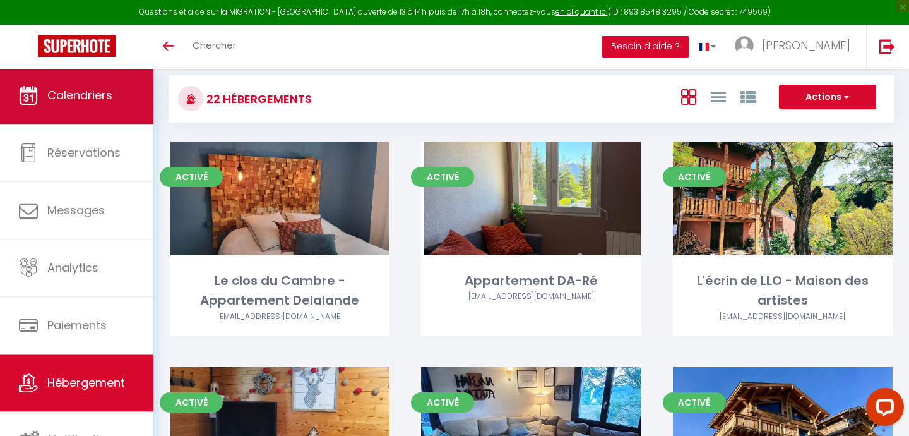
click at [101, 102] on span "Calendriers" at bounding box center [79, 95] width 65 height 16
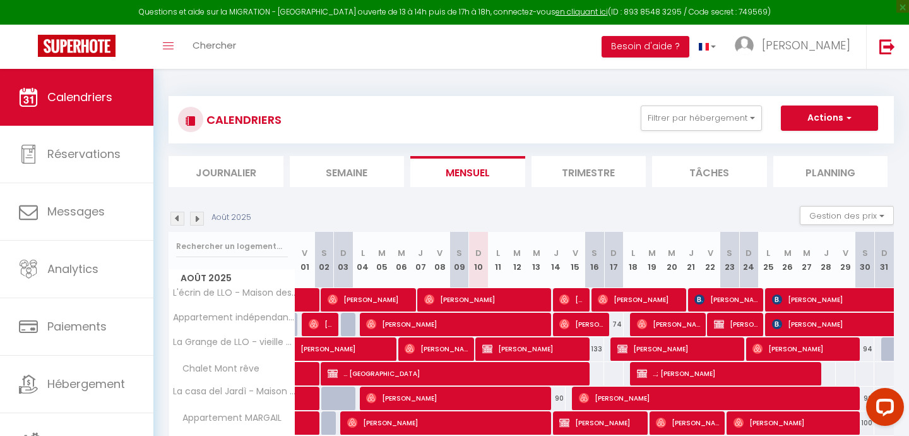
click at [834, 168] on li "Planning" at bounding box center [831, 171] width 115 height 31
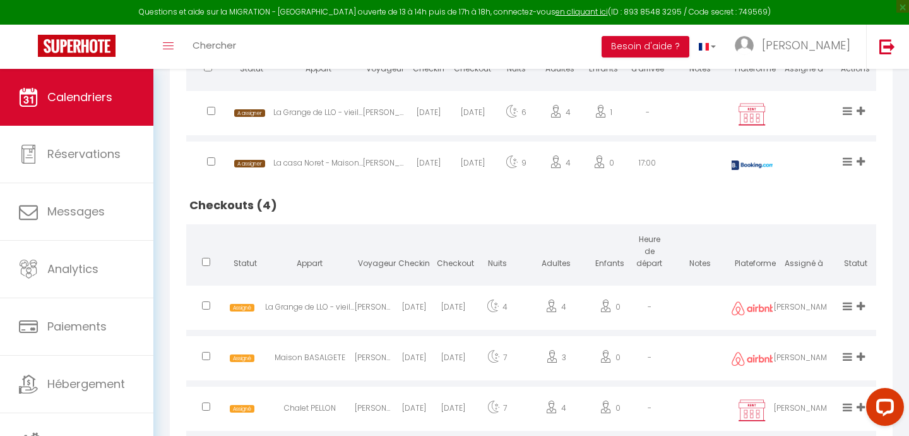
scroll to position [367, 0]
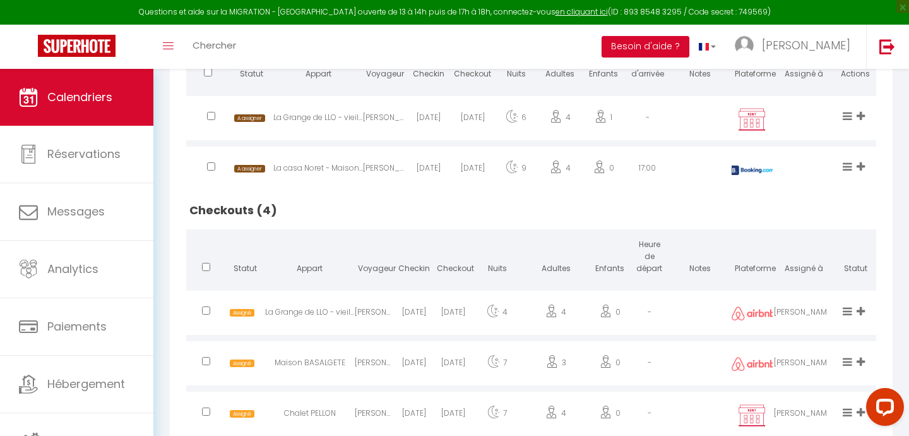
click at [390, 167] on div "[PERSON_NAME]" at bounding box center [385, 170] width 44 height 41
select select "1"
select select "0"
select select "1"
select select
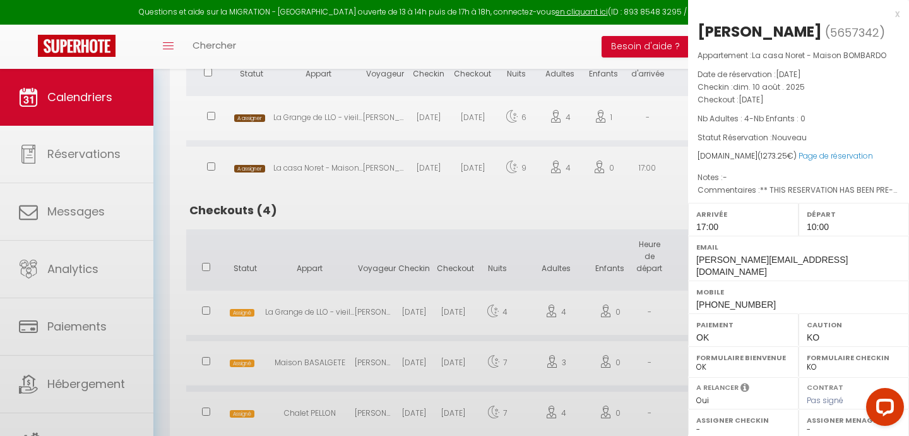
select select "37676"
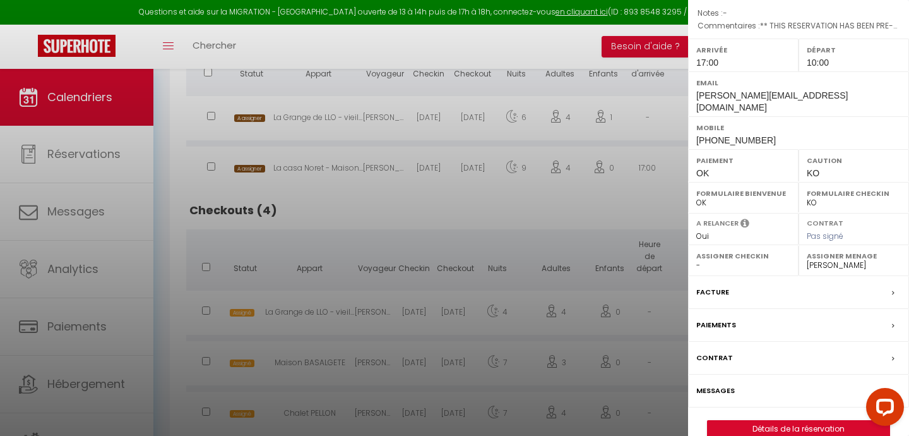
scroll to position [194, 0]
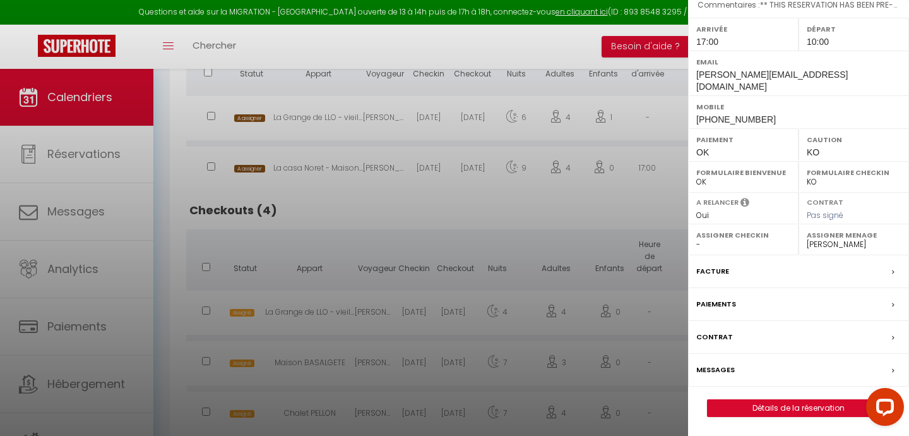
click at [736, 371] on div "Messages" at bounding box center [798, 370] width 221 height 33
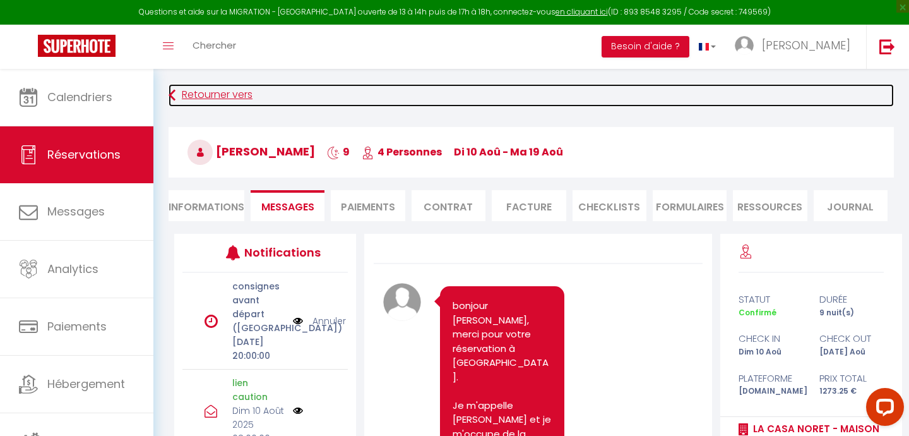
click at [208, 91] on link "Retourner vers" at bounding box center [532, 95] width 726 height 23
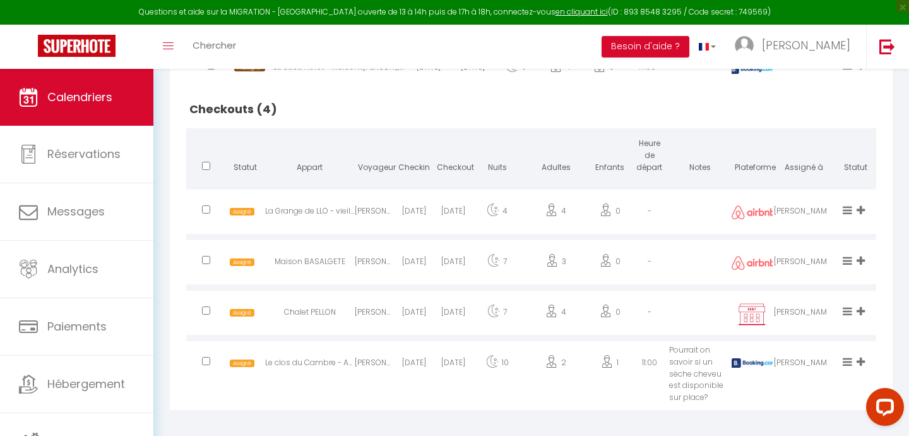
scroll to position [476, 0]
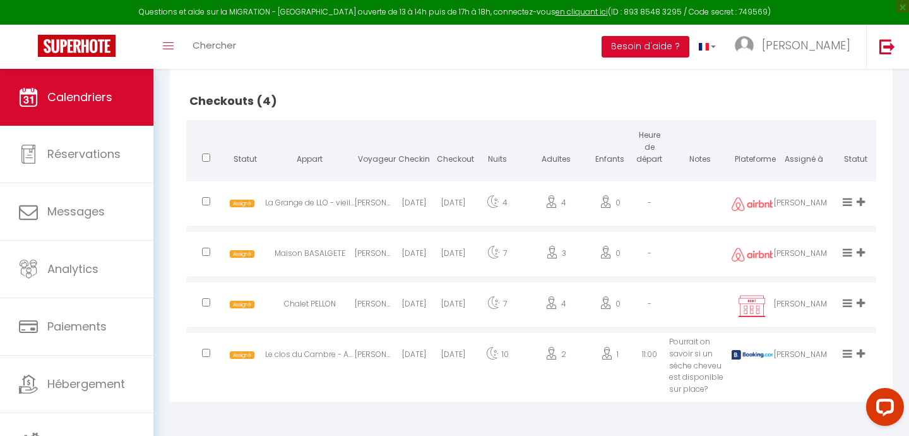
click at [400, 249] on div "[DATE]" at bounding box center [413, 255] width 39 height 41
select select "0"
select select "1"
select select
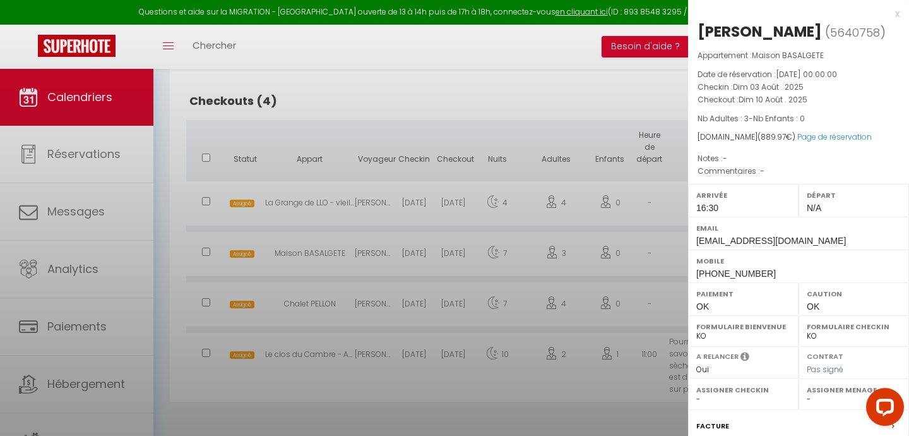
select select "37502"
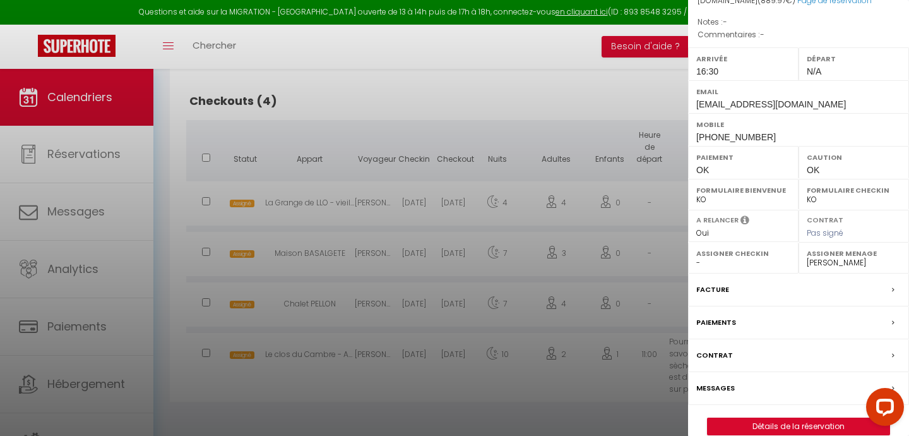
scroll to position [175, 0]
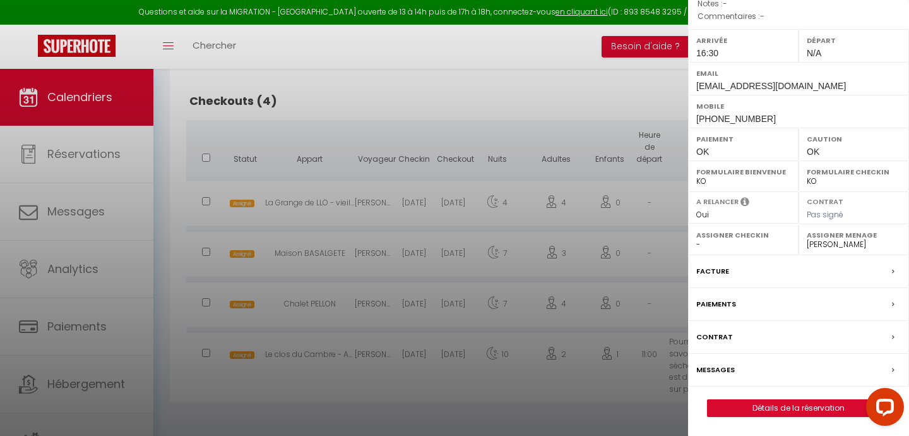
click at [757, 373] on div "Messages" at bounding box center [798, 370] width 221 height 33
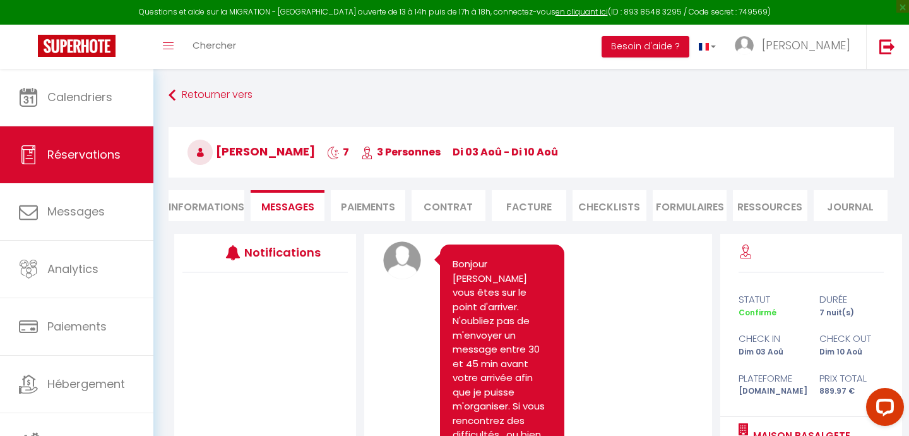
click at [216, 203] on li "Informations" at bounding box center [207, 205] width 76 height 31
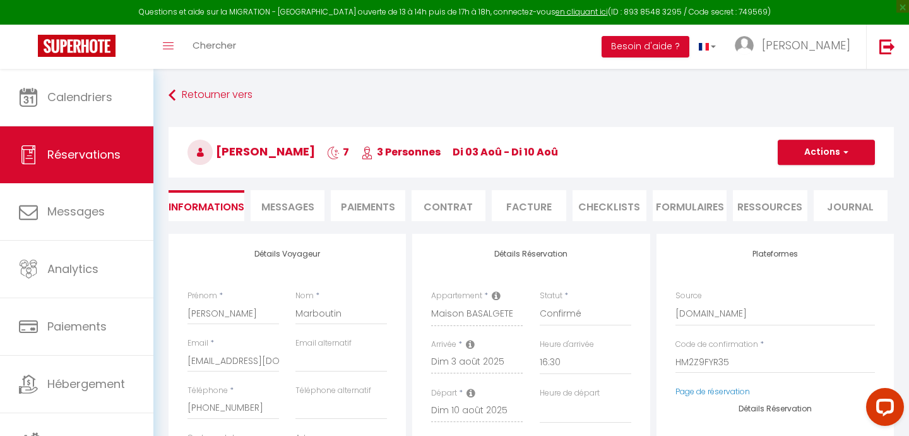
select select
checkbox input "false"
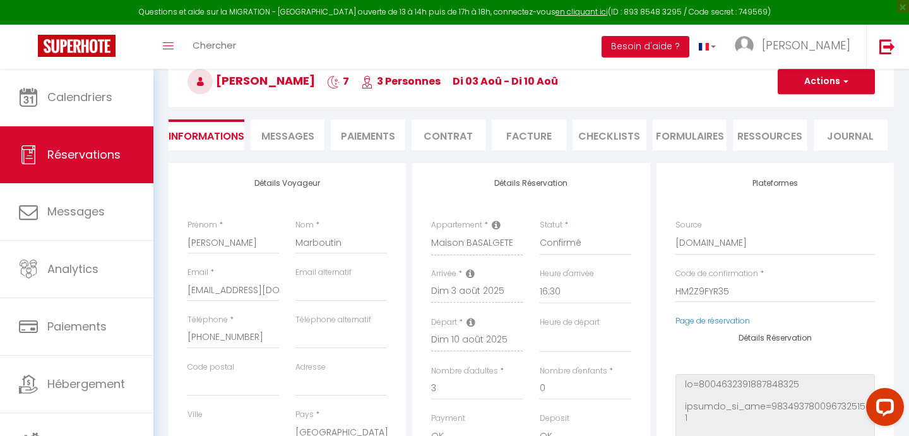
scroll to position [78, 0]
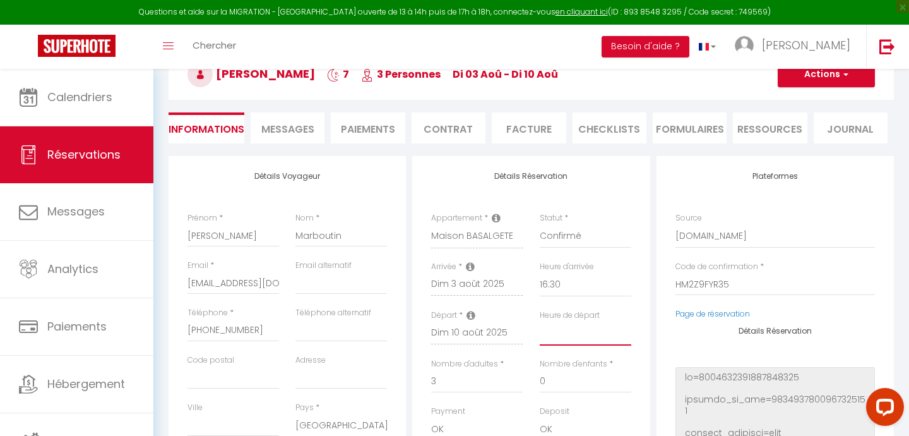
click at [548, 333] on select "00:00 00:30 01:00 01:30 02:00 02:30 03:00 03:30 04:00 04:30 05:00 05:30 06:00 0…" at bounding box center [586, 333] width 92 height 24
select select "12:00"
checkbox input "false"
click at [814, 80] on button "Actions" at bounding box center [826, 74] width 97 height 25
click at [795, 102] on link "Enregistrer" at bounding box center [814, 102] width 100 height 16
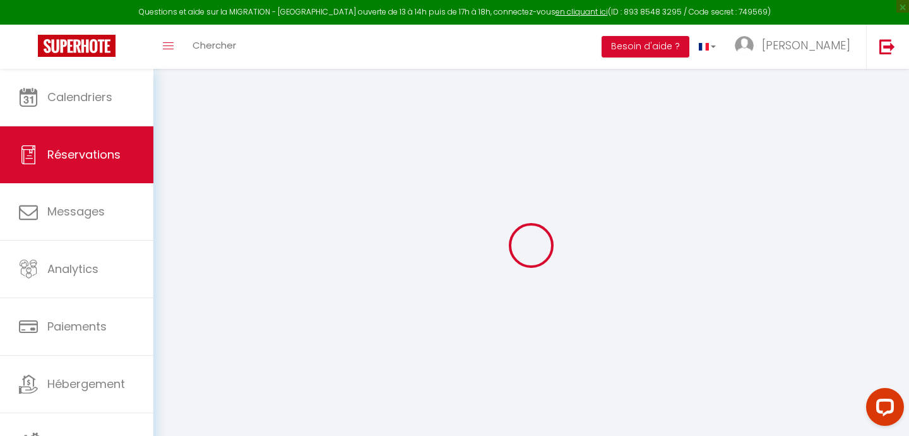
select select "not_cancelled"
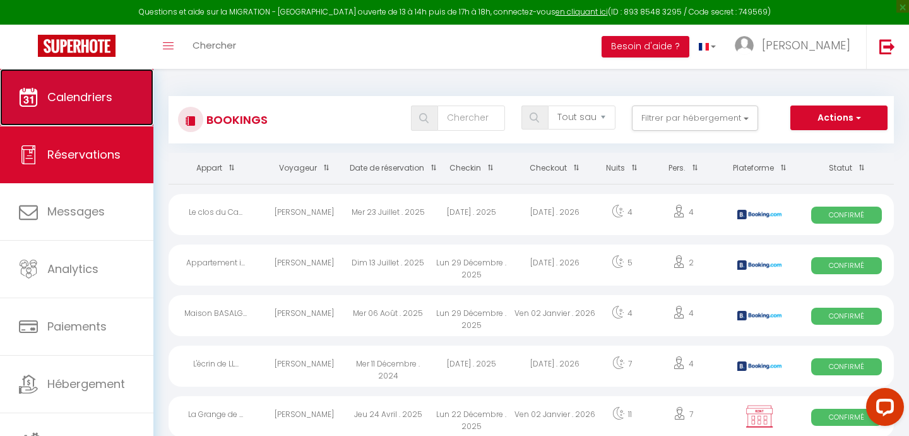
click at [73, 71] on link "Calendriers" at bounding box center [76, 97] width 153 height 57
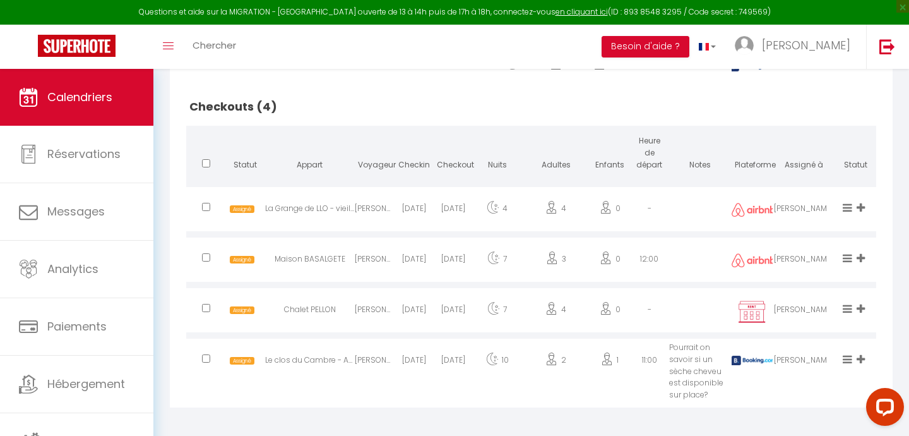
scroll to position [476, 0]
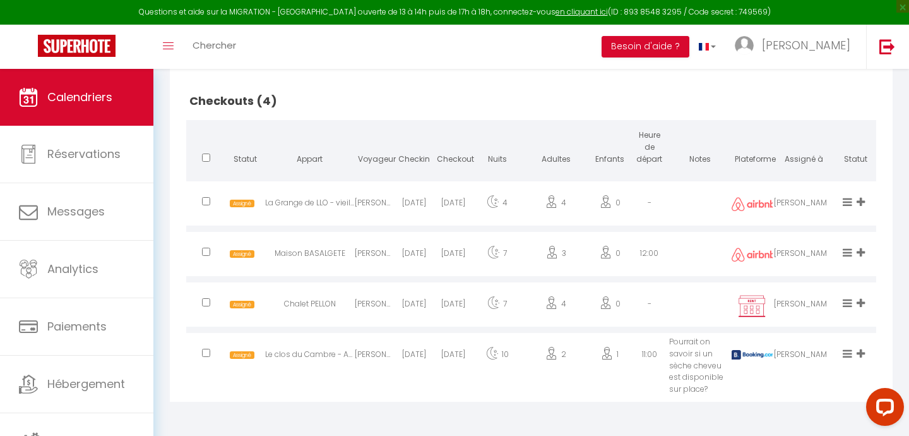
click at [355, 198] on div "[PERSON_NAME]" at bounding box center [374, 204] width 39 height 41
select select "0"
select select "1"
select select
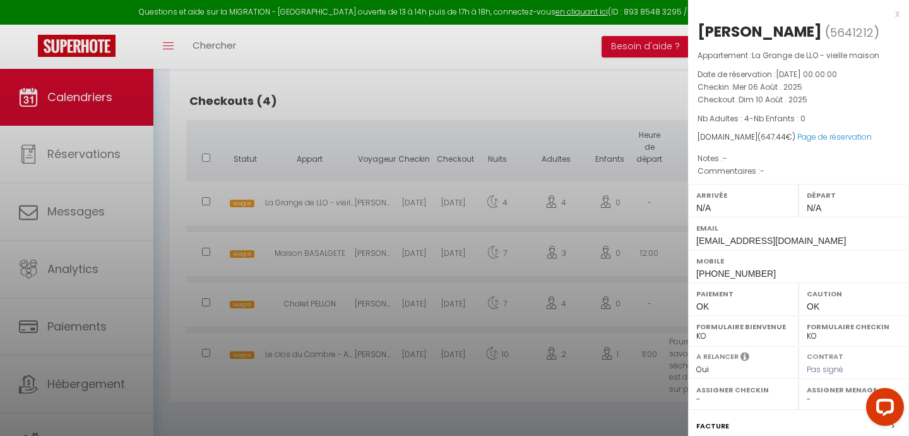
select select "37676"
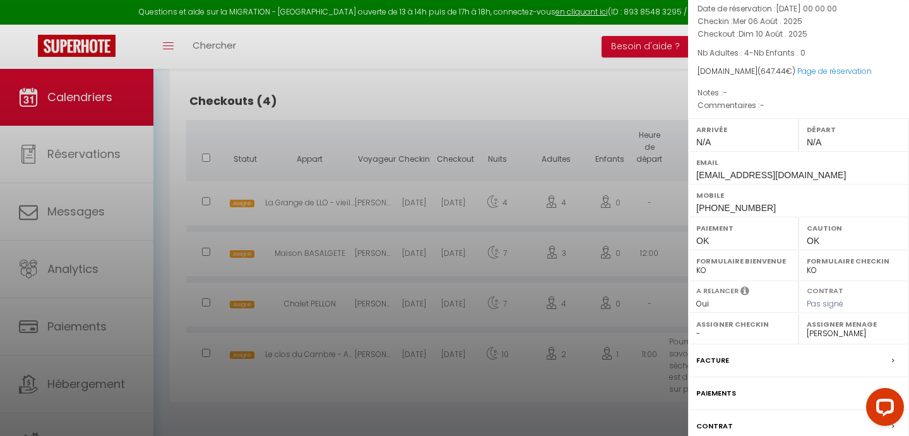
scroll to position [155, 0]
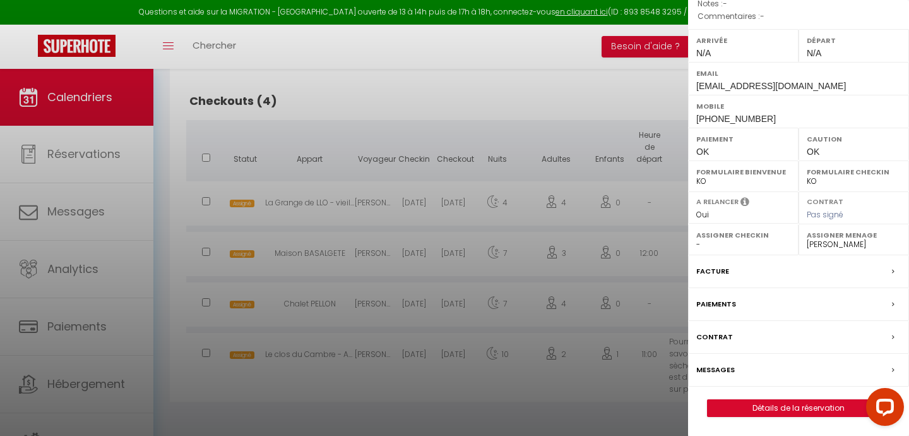
click at [712, 371] on label "Messages" at bounding box center [716, 369] width 39 height 13
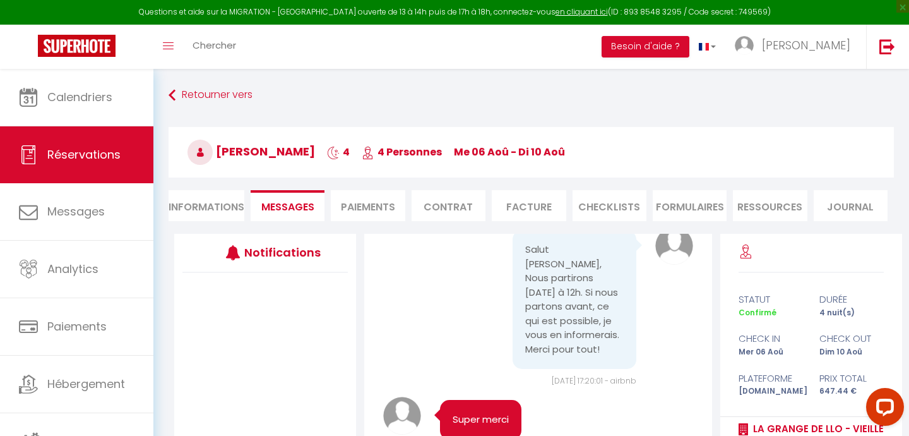
scroll to position [4763, 0]
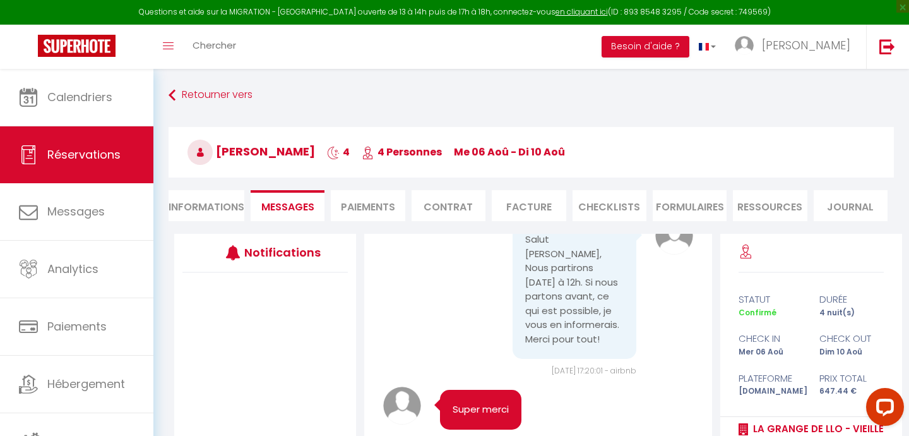
click at [201, 208] on li "Informations" at bounding box center [207, 205] width 76 height 31
select select
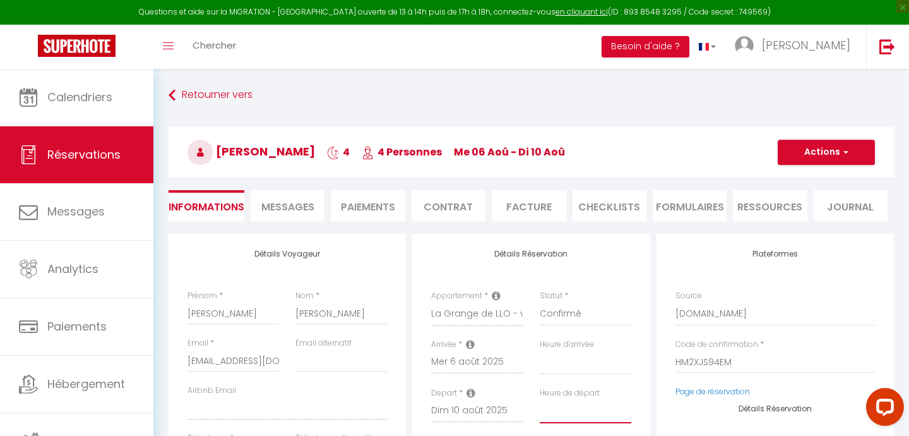
click at [552, 410] on select "00:00 00:30 01:00 01:30 02:00 02:30 03:00 03:30 04:00 04:30 05:00 05:30 06:00 0…" at bounding box center [586, 411] width 92 height 24
select select "12:00"
select select
checkbox input "false"
click at [789, 153] on button "Actions" at bounding box center [826, 152] width 97 height 25
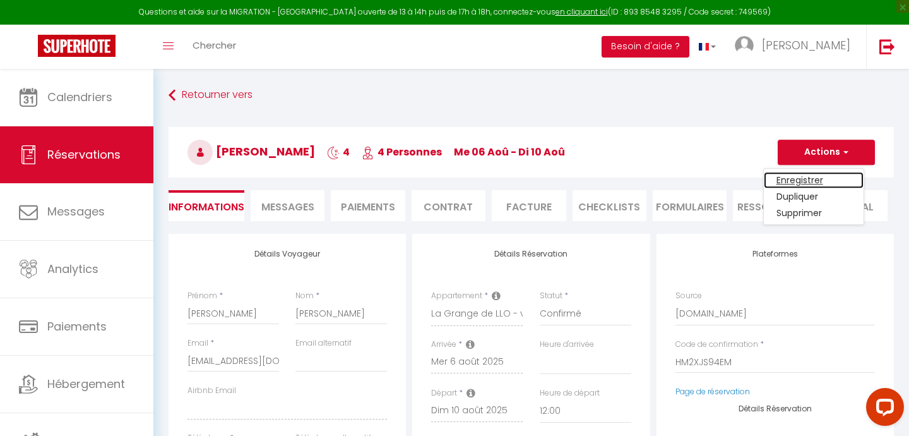
click at [781, 180] on link "Enregistrer" at bounding box center [814, 180] width 100 height 16
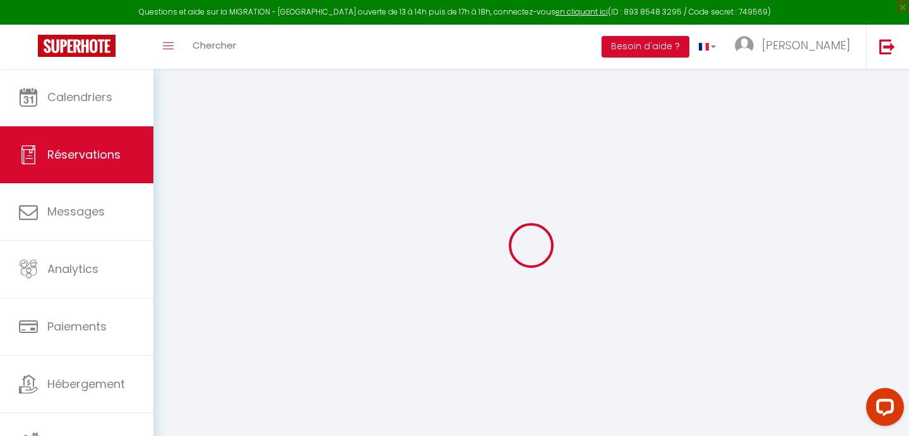
select select "not_cancelled"
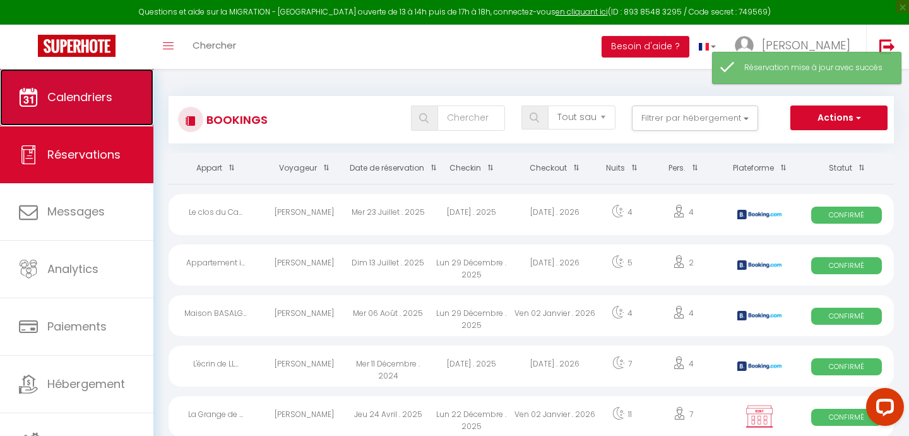
click at [67, 95] on span "Calendriers" at bounding box center [79, 97] width 65 height 16
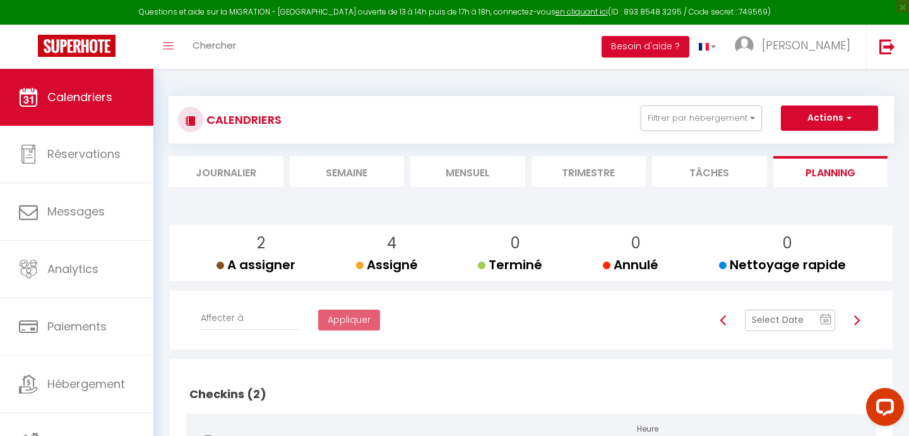
scroll to position [8, 0]
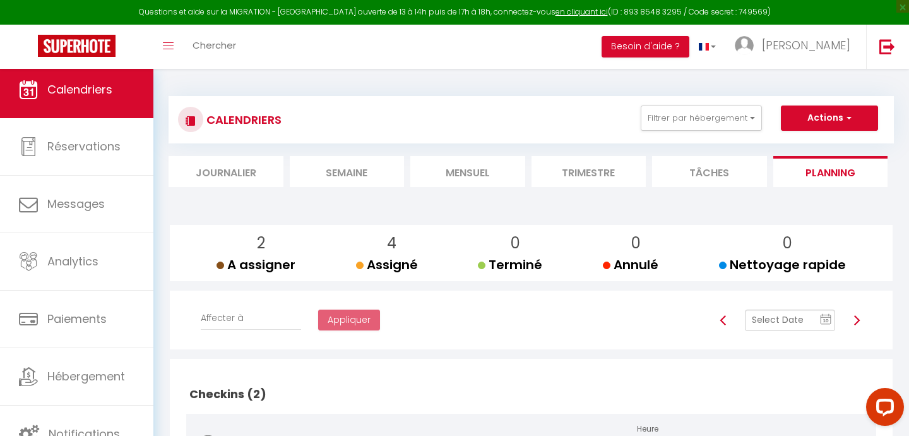
click at [465, 178] on li "Mensuel" at bounding box center [468, 171] width 115 height 31
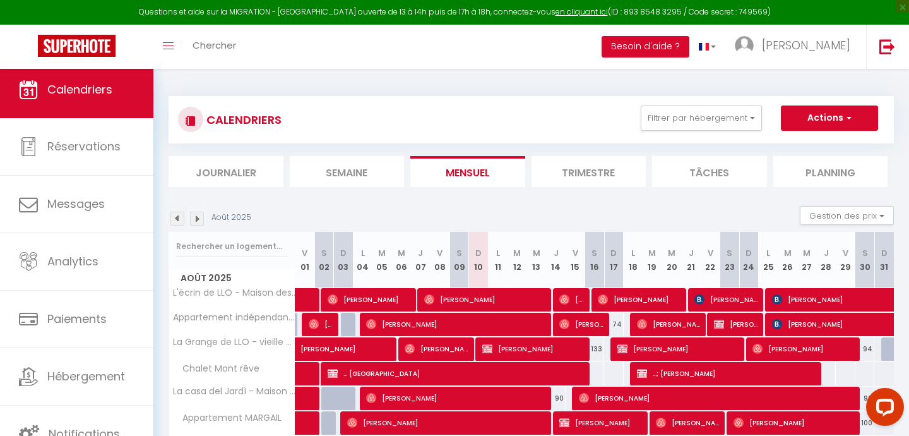
click at [812, 175] on li "Planning" at bounding box center [831, 171] width 115 height 31
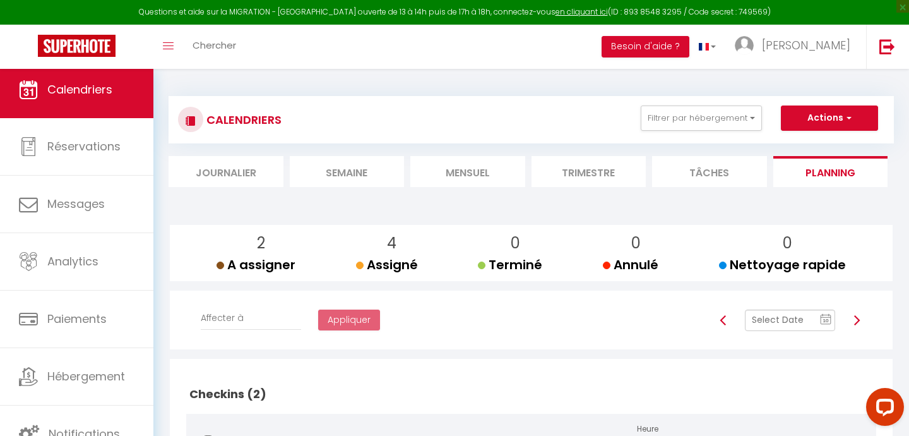
click at [776, 314] on input "text" at bounding box center [790, 319] width 90 height 21
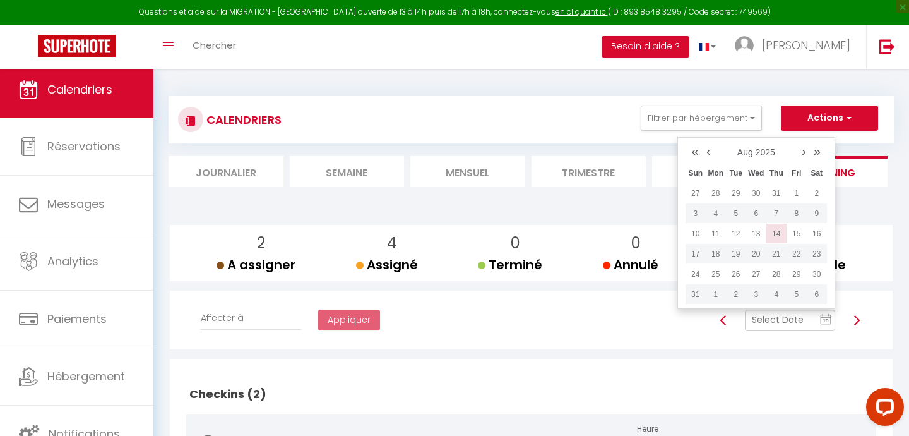
click at [777, 230] on td "14" at bounding box center [777, 234] width 20 height 20
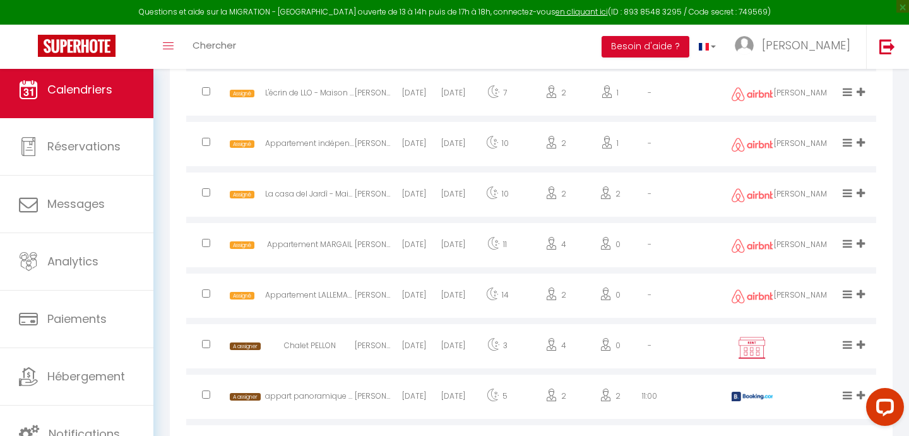
scroll to position [740, 0]
click at [861, 345] on icon at bounding box center [861, 342] width 8 height 11
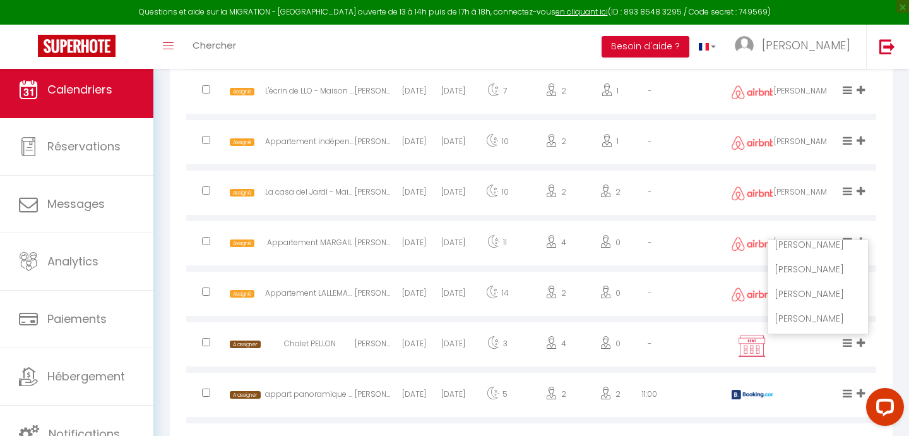
scroll to position [109, 0]
click at [792, 290] on li "[PERSON_NAME]" at bounding box center [819, 291] width 100 height 24
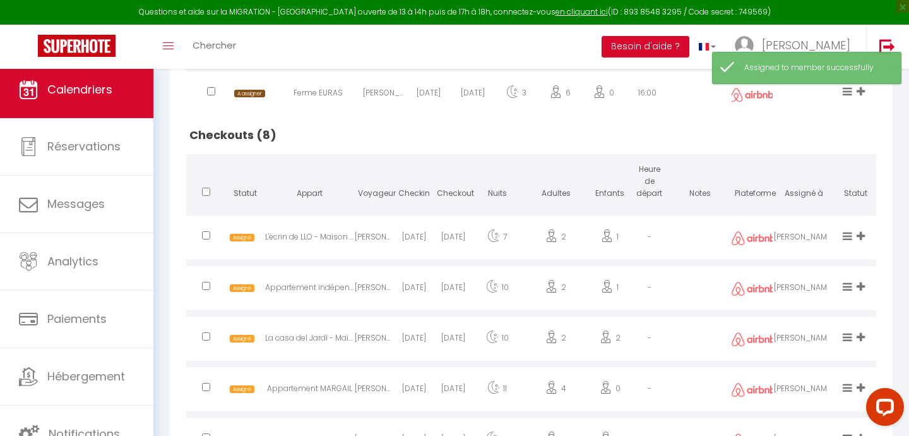
scroll to position [647, 0]
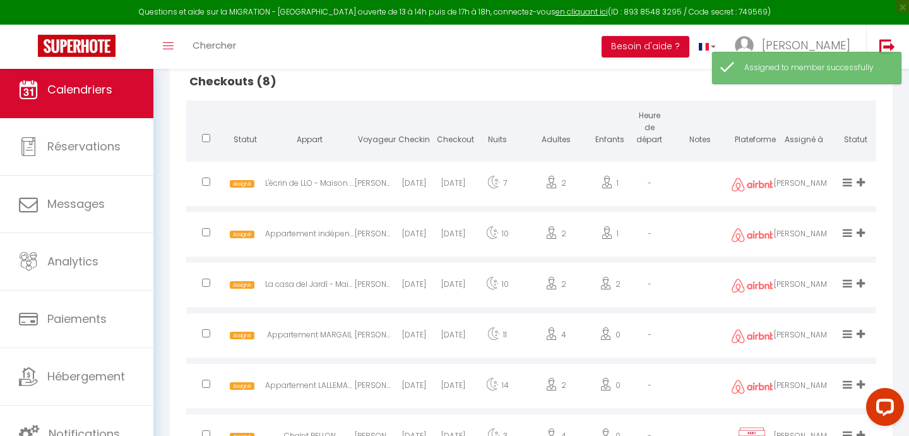
click at [379, 188] on div "[PERSON_NAME]" at bounding box center [374, 185] width 39 height 41
select select "0"
select select "1"
select select
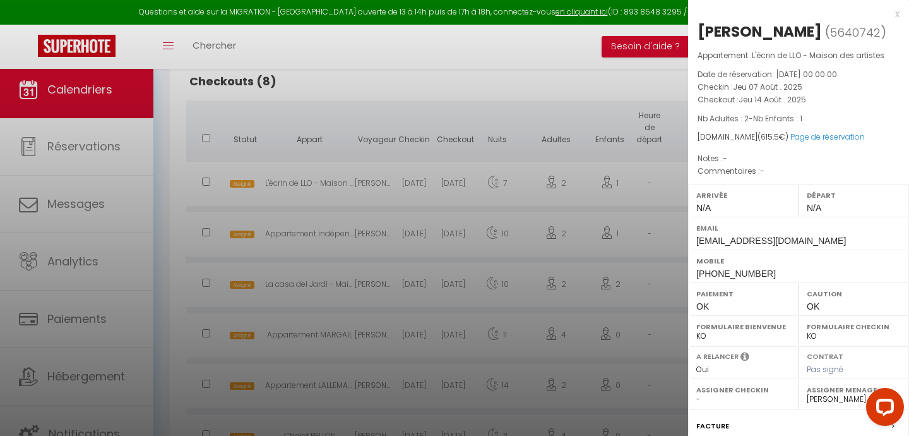
click at [379, 188] on div at bounding box center [454, 218] width 909 height 436
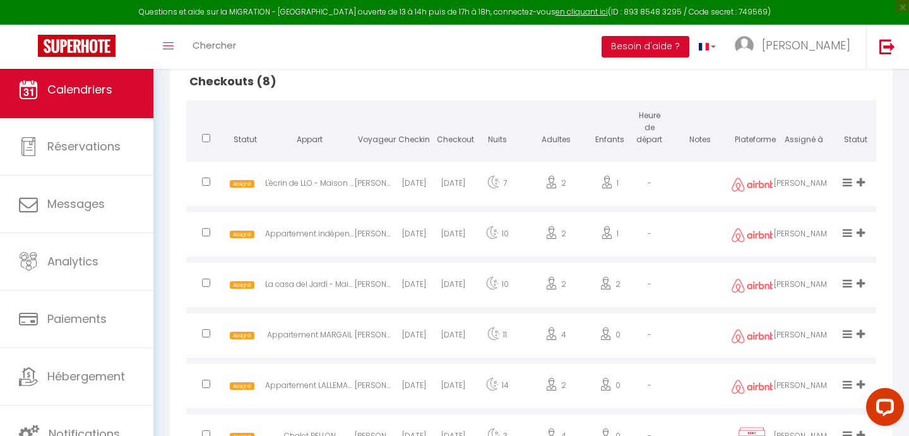
click at [383, 243] on div "[PERSON_NAME]" at bounding box center [374, 235] width 39 height 41
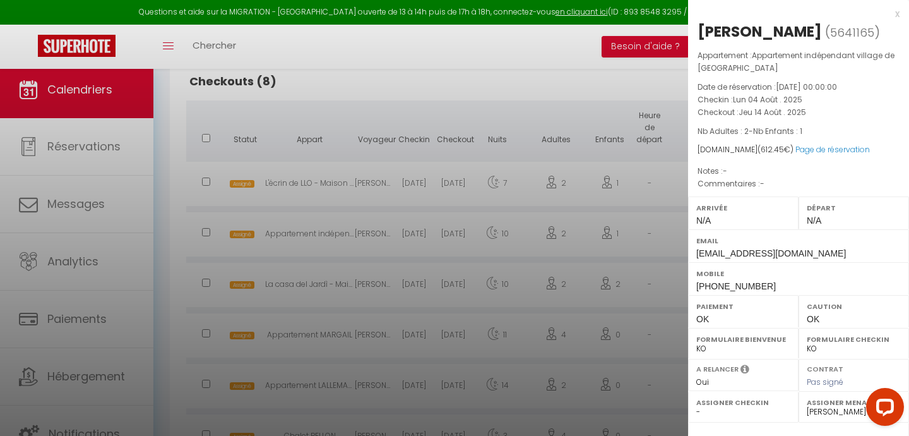
click at [383, 237] on div at bounding box center [454, 218] width 909 height 436
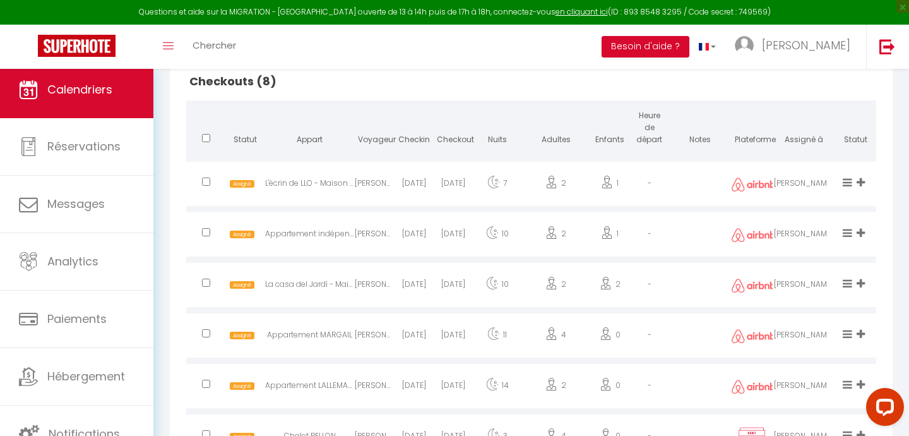
click at [378, 277] on div "[PERSON_NAME]" at bounding box center [374, 286] width 39 height 41
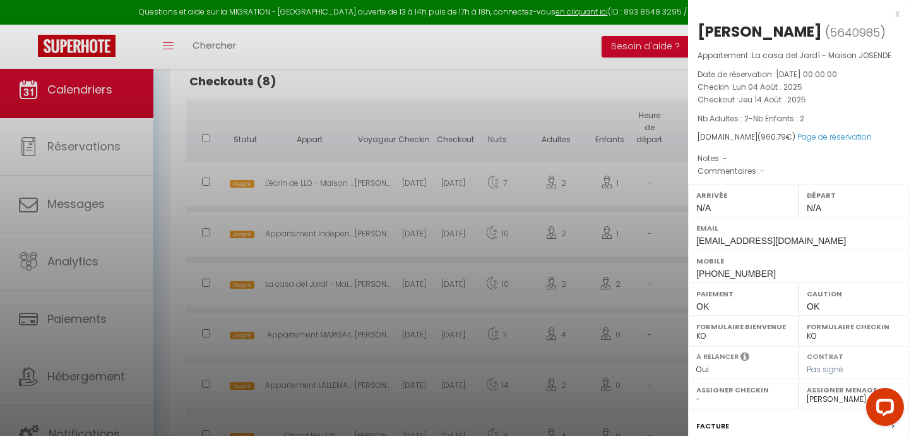
click at [377, 277] on div at bounding box center [454, 218] width 909 height 436
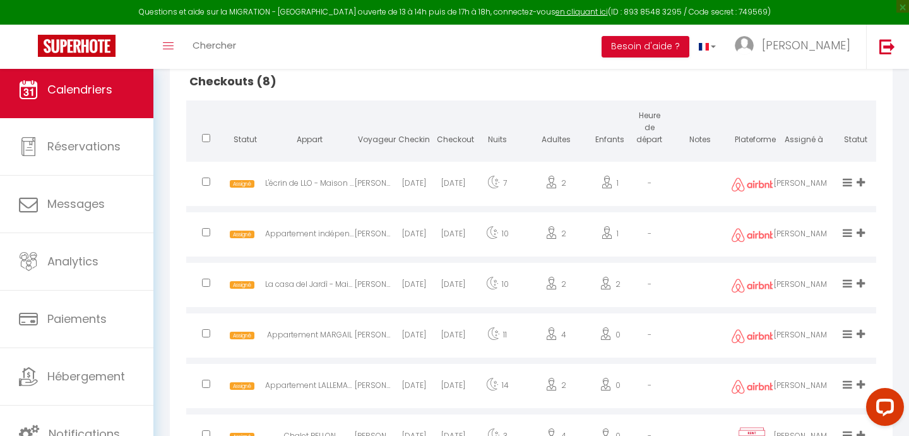
click at [375, 336] on div "[PERSON_NAME]" at bounding box center [374, 336] width 39 height 41
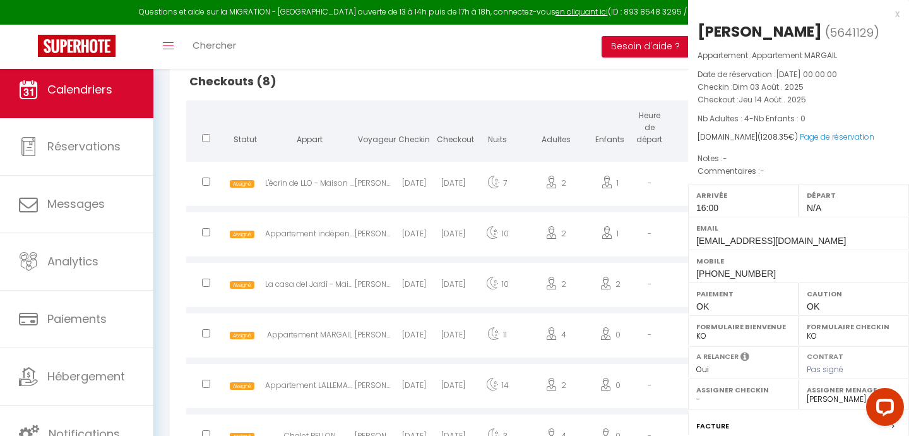
select select "37502"
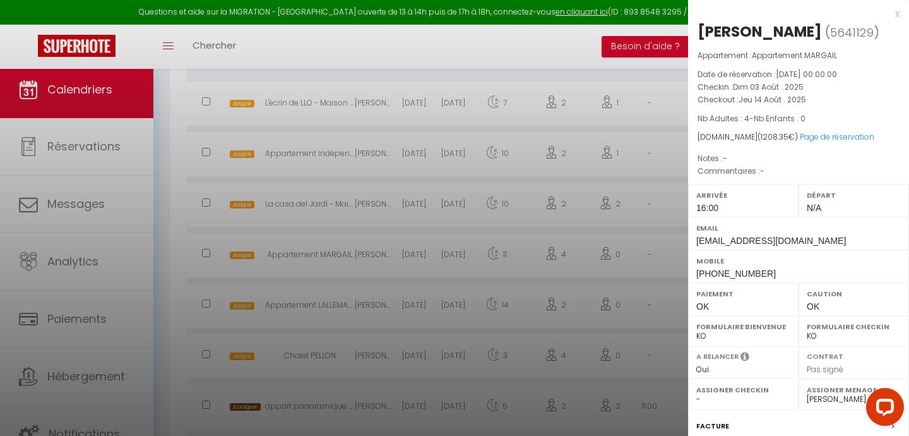
scroll to position [729, 0]
click at [367, 243] on div at bounding box center [454, 218] width 909 height 436
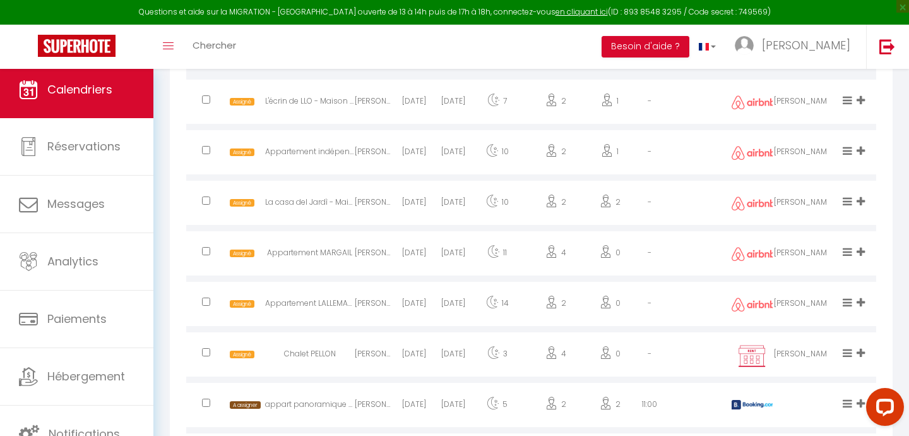
click at [376, 305] on div "[PERSON_NAME]" at bounding box center [374, 305] width 39 height 41
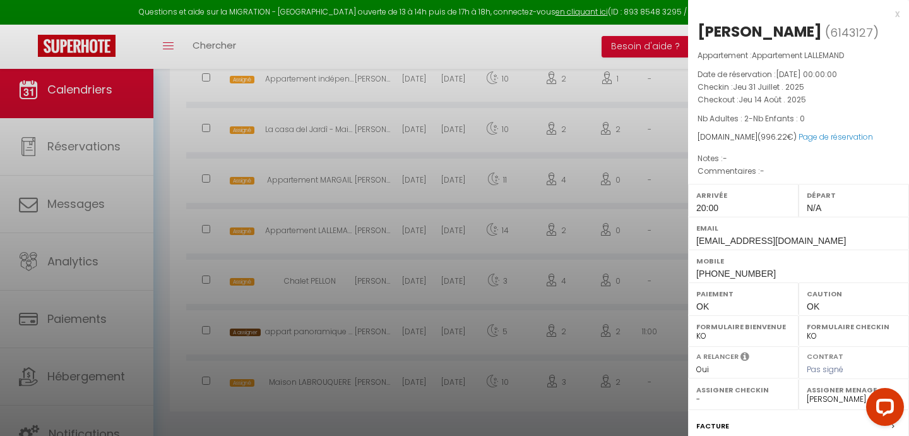
scroll to position [807, 0]
click at [363, 321] on div at bounding box center [454, 218] width 909 height 436
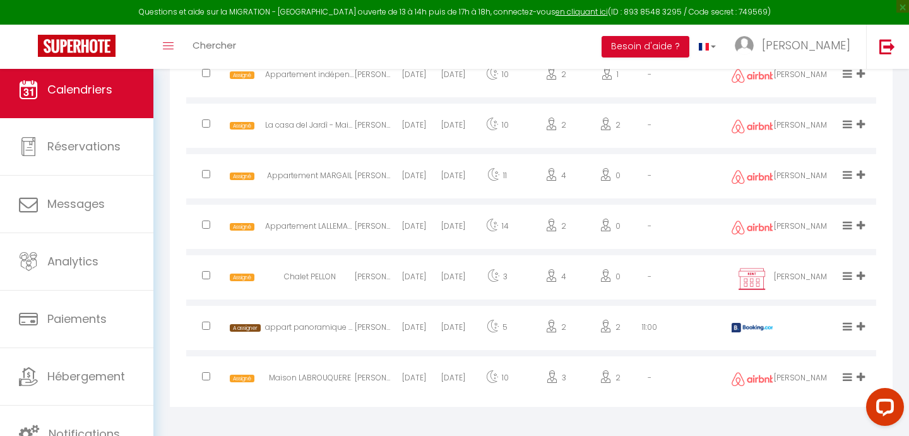
click at [363, 321] on div "[PERSON_NAME]" at bounding box center [374, 329] width 39 height 41
select select
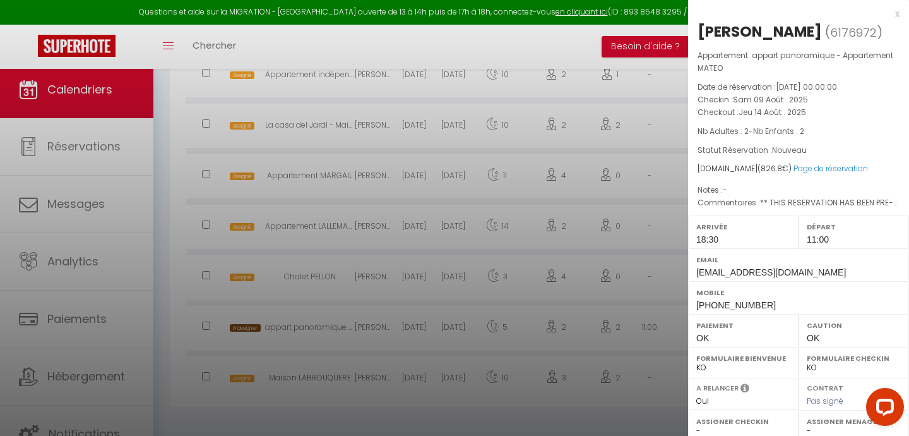
click at [363, 321] on div at bounding box center [454, 218] width 909 height 436
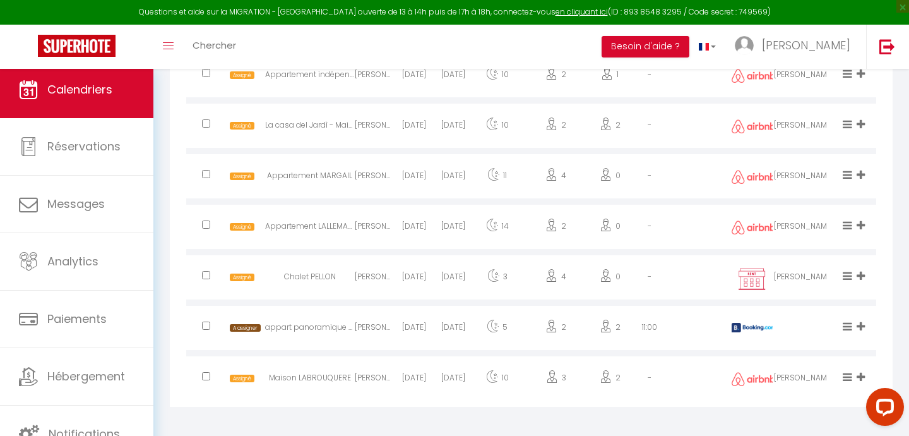
click at [356, 380] on div "[PERSON_NAME]" at bounding box center [374, 379] width 39 height 41
select select "0"
select select "37996"
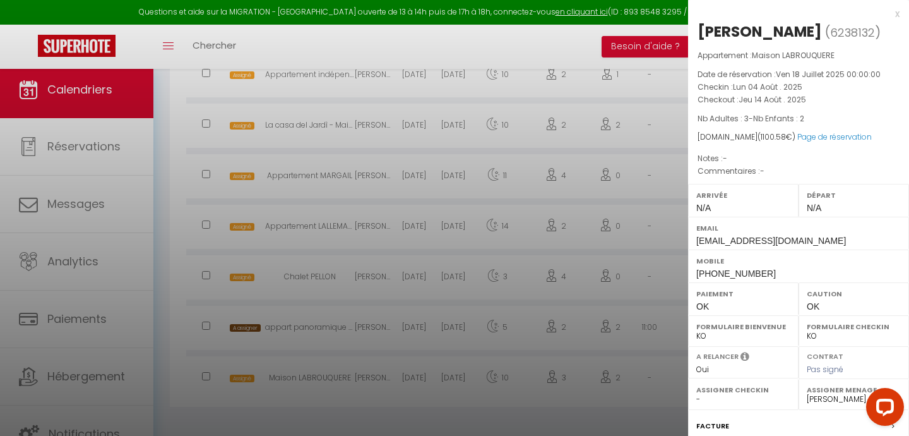
click at [371, 400] on div at bounding box center [454, 218] width 909 height 436
